Goal: Find specific page/section: Find specific page/section

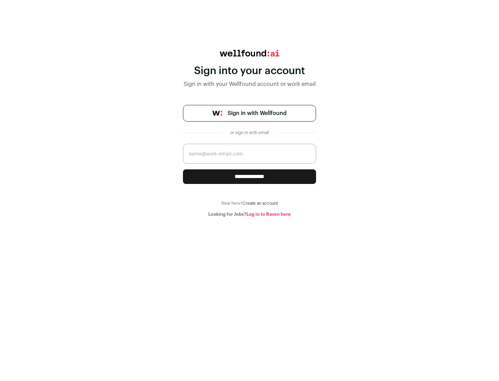
click at [257, 113] on span "Sign in with Wellfound" at bounding box center [257, 113] width 59 height 8
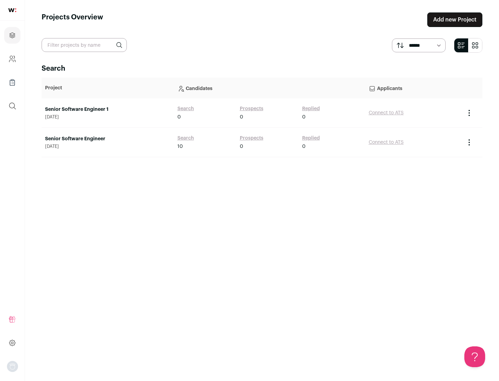
click at [107, 139] on link "Senior Software Engineer" at bounding box center [107, 138] width 125 height 7
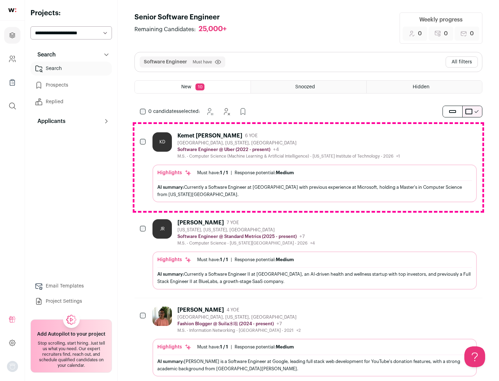
click at [308, 167] on div "Highlights Must have: 1 / 1 How many must haves have been fulfilled? | Response…" at bounding box center [314, 184] width 324 height 38
